Goal: Task Accomplishment & Management: Complete application form

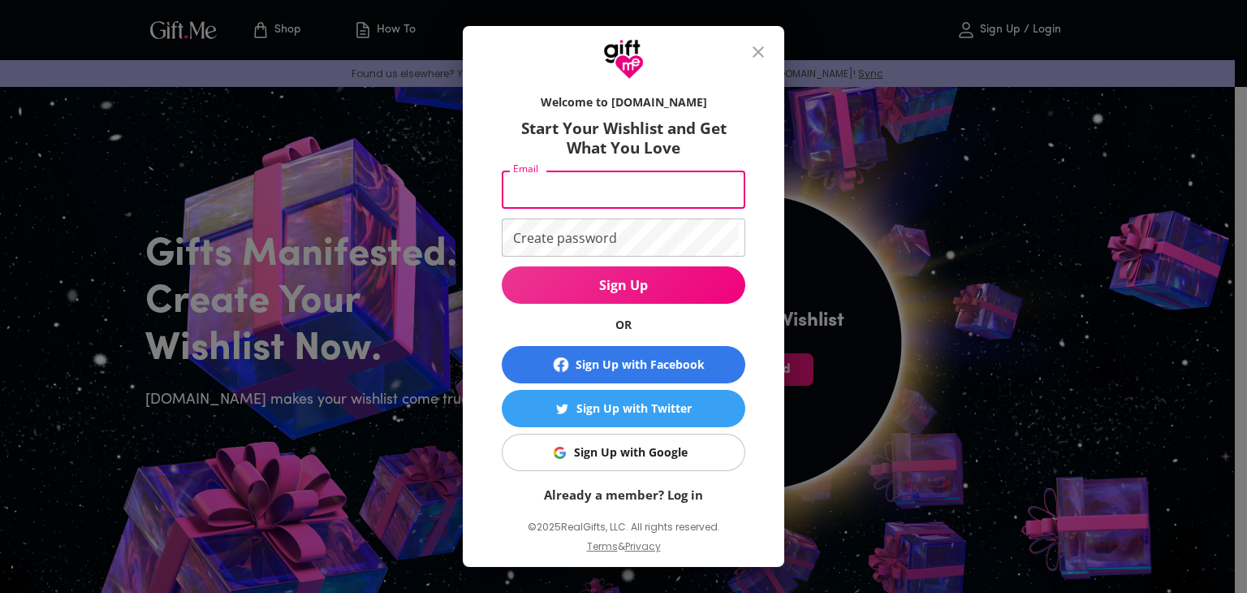
click at [597, 196] on input "Email" at bounding box center [620, 190] width 237 height 38
click at [530, 179] on input "Email" at bounding box center [620, 190] width 237 height 38
type input "revinapriatin138"
click at [79, 22] on div "Welcome to [DOMAIN_NAME] Start Your Wishlist and Get What You Love Email revina…" at bounding box center [623, 296] width 1247 height 593
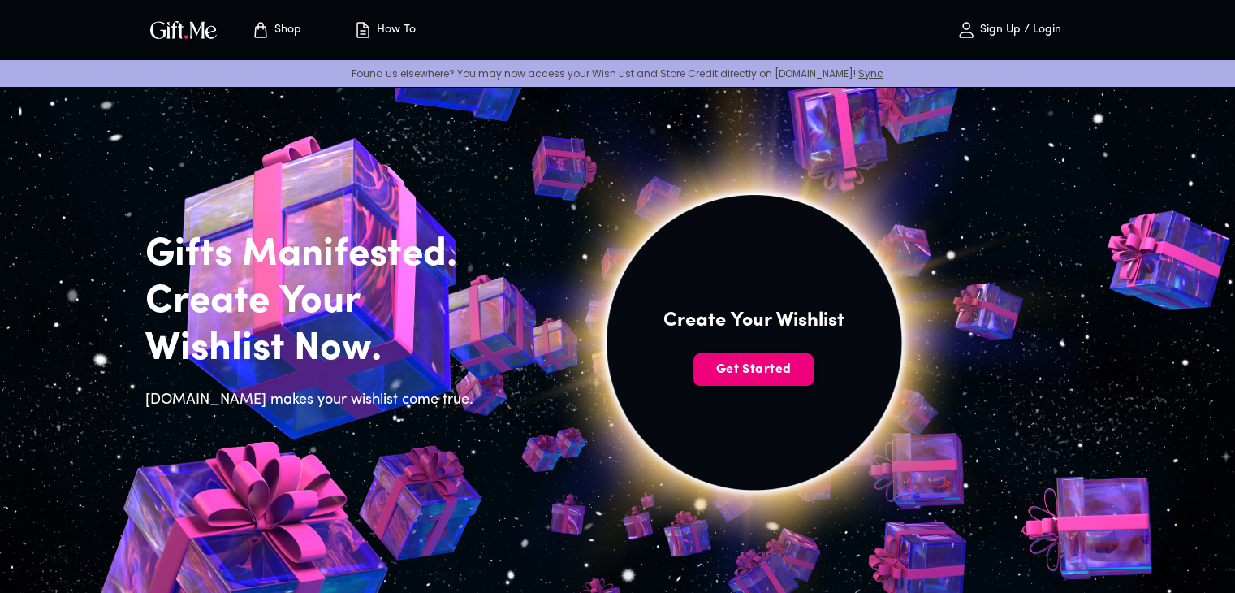
click at [735, 371] on span "Get Started" at bounding box center [753, 370] width 120 height 18
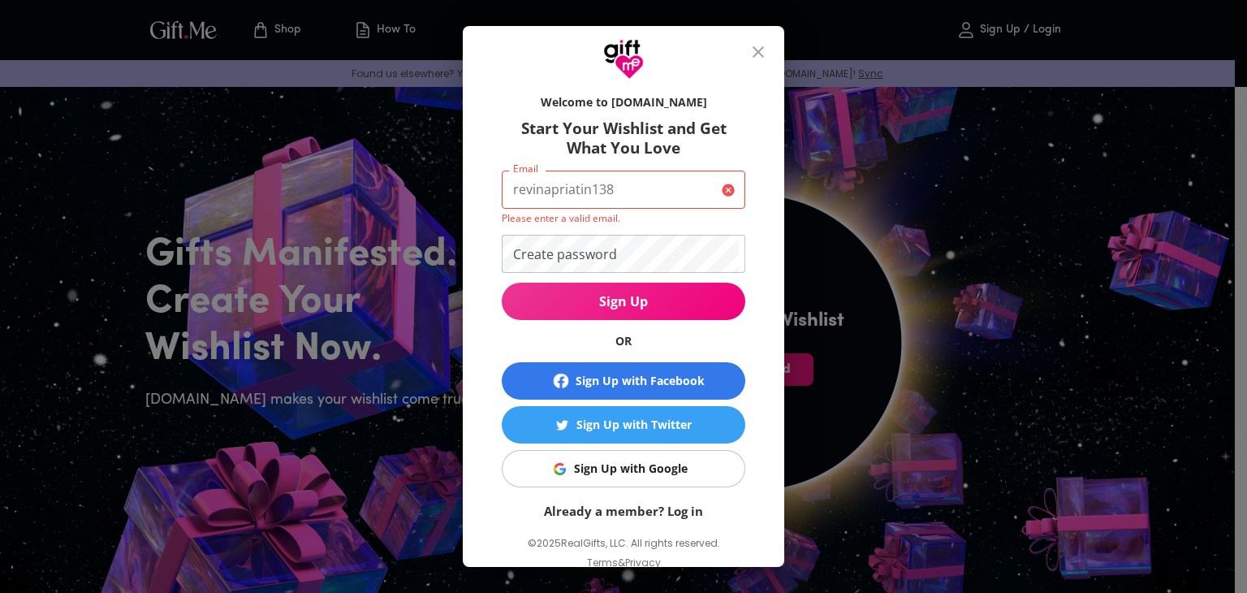
click at [620, 197] on input "revinapriatin138" at bounding box center [609, 190] width 214 height 38
click at [620, 196] on input "revinapriatin138" at bounding box center [609, 190] width 214 height 38
type input "[EMAIL_ADDRESS][DOMAIN_NAME]"
